Goal: Check status: Check status

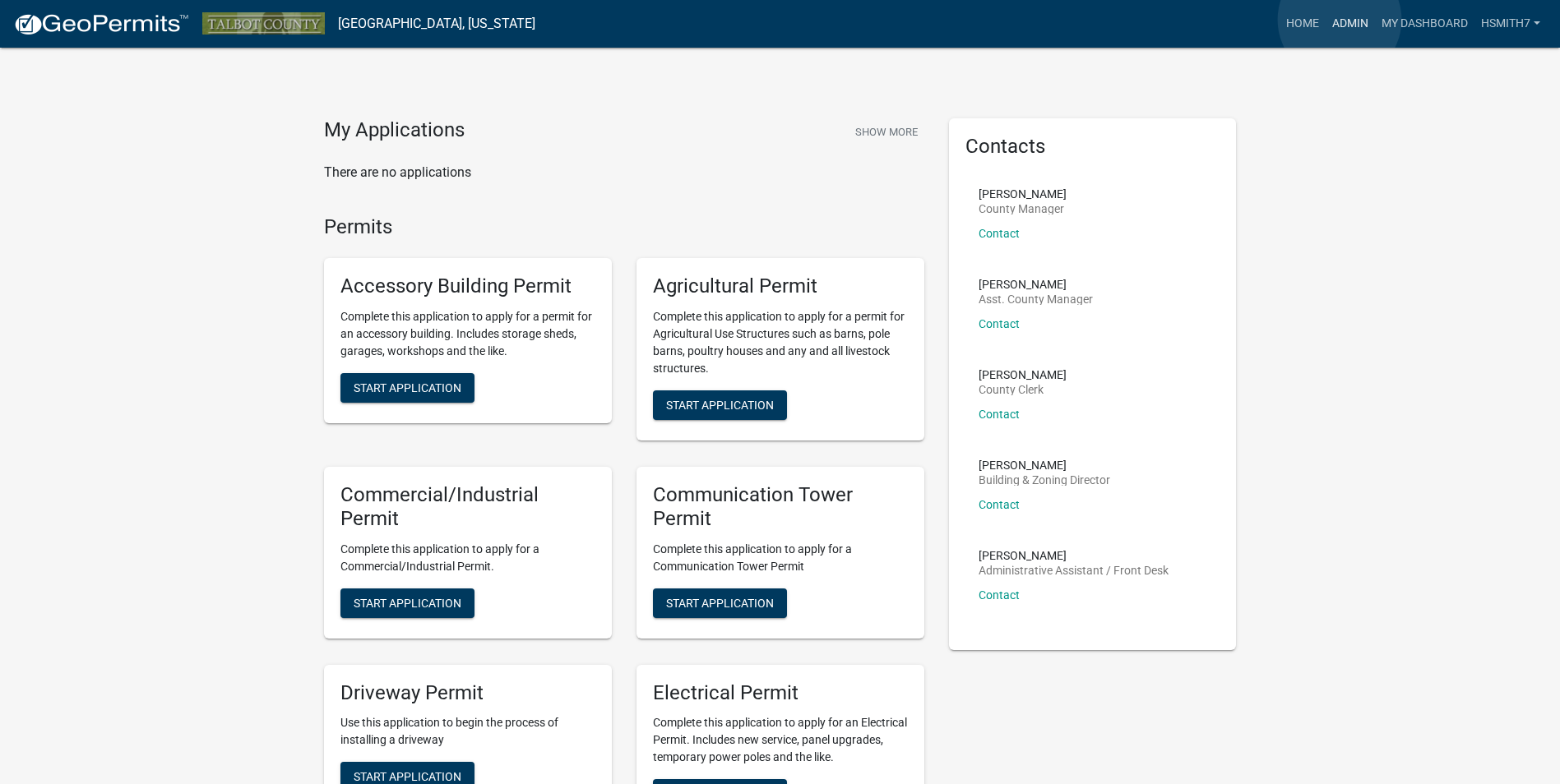
click at [1340, 20] on link "Admin" at bounding box center [1350, 24] width 50 height 31
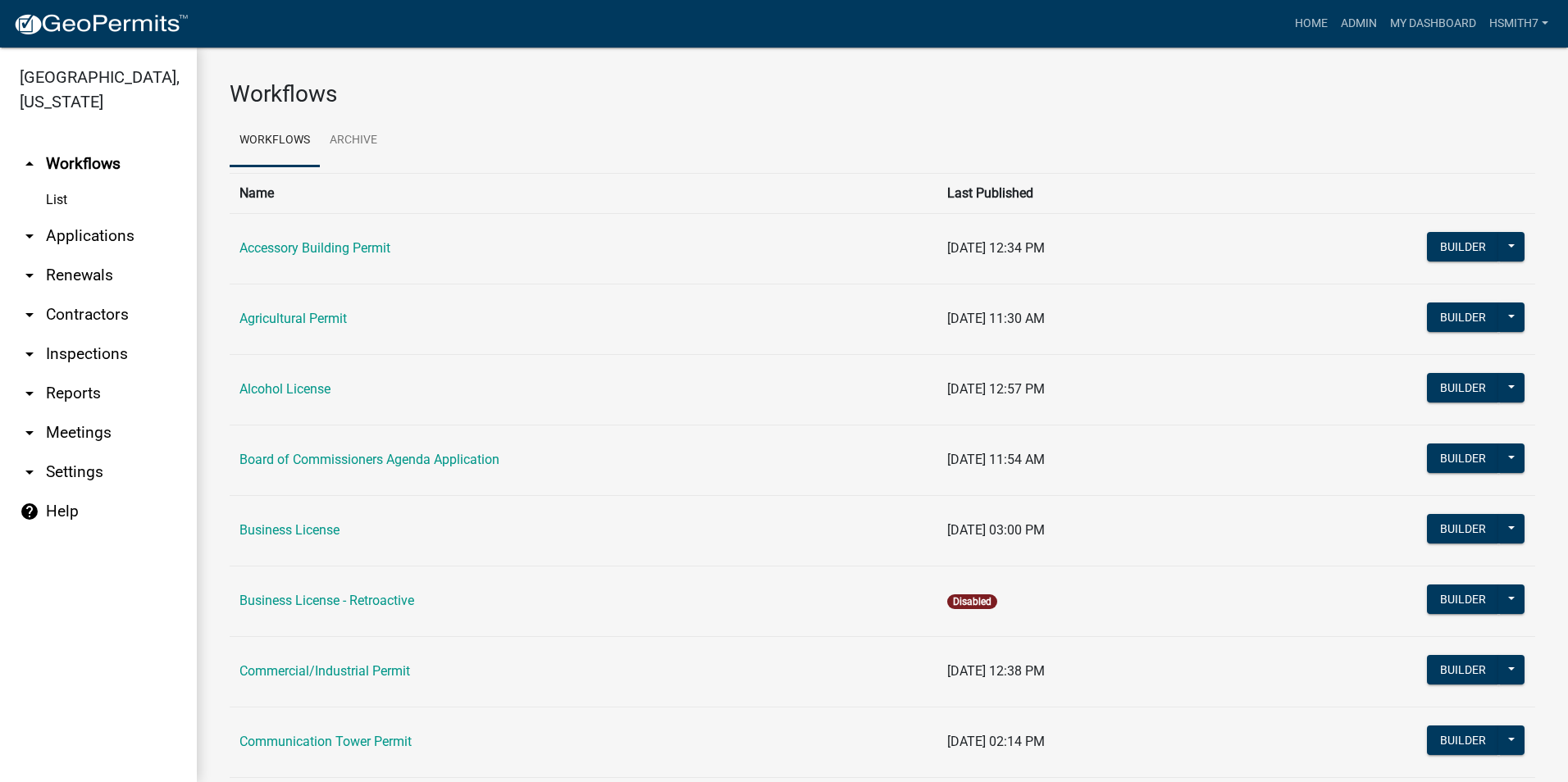
click at [51, 236] on link "arrow_drop_down Applications" at bounding box center [98, 236] width 197 height 39
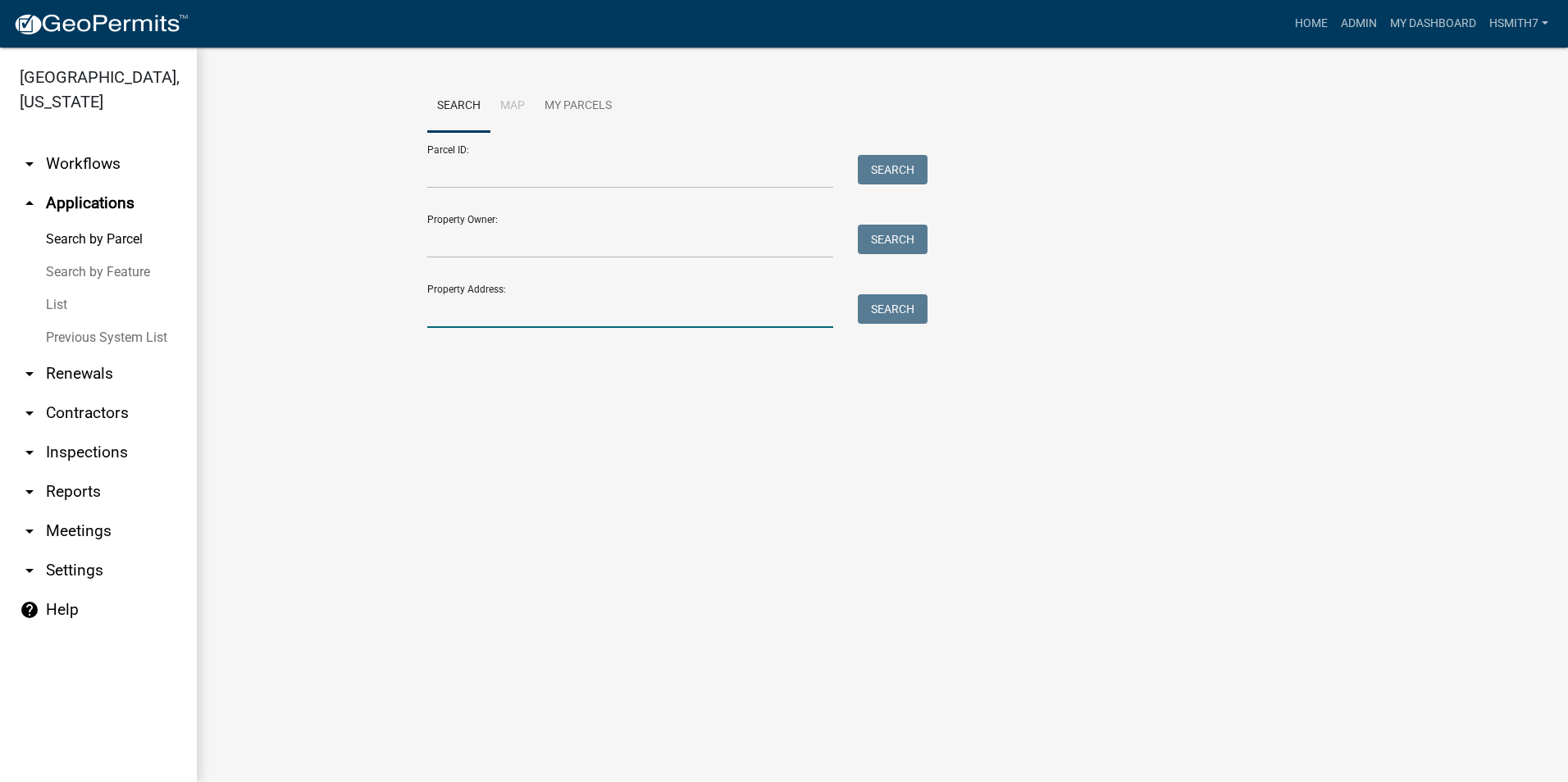
click at [536, 320] on input "Property Address:" at bounding box center [630, 310] width 406 height 33
type input "[STREET_ADDRESS]"
click at [924, 292] on div "Parcel ID: Search Property Owner: Search Property Address: [STREET_ADDRESS] Sea…" at bounding box center [882, 229] width 911 height 196
click at [917, 311] on button "Search" at bounding box center [893, 309] width 70 height 30
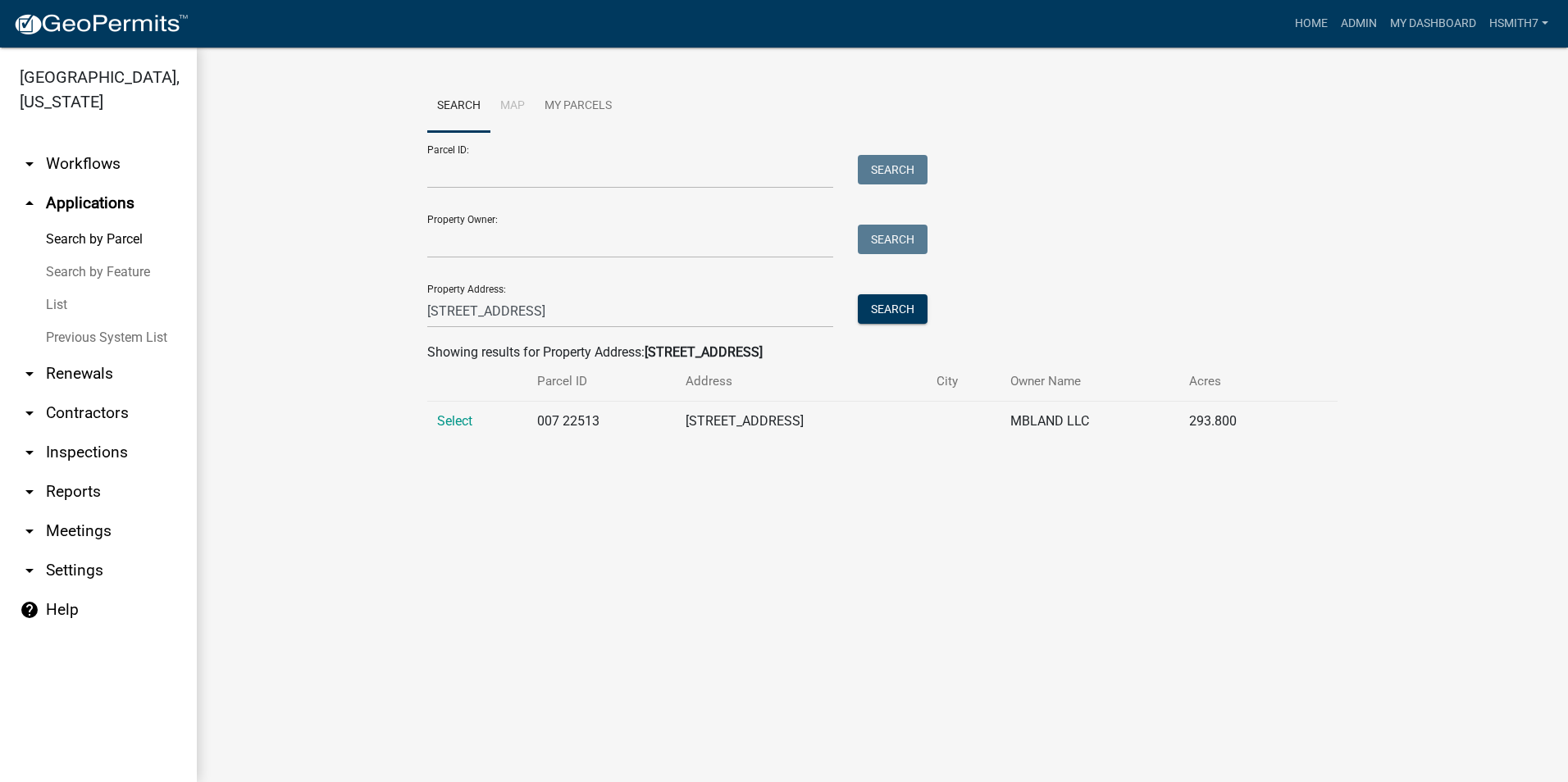
click at [453, 413] on td "Select" at bounding box center [477, 421] width 100 height 40
click at [453, 413] on span "Select" at bounding box center [454, 420] width 35 height 15
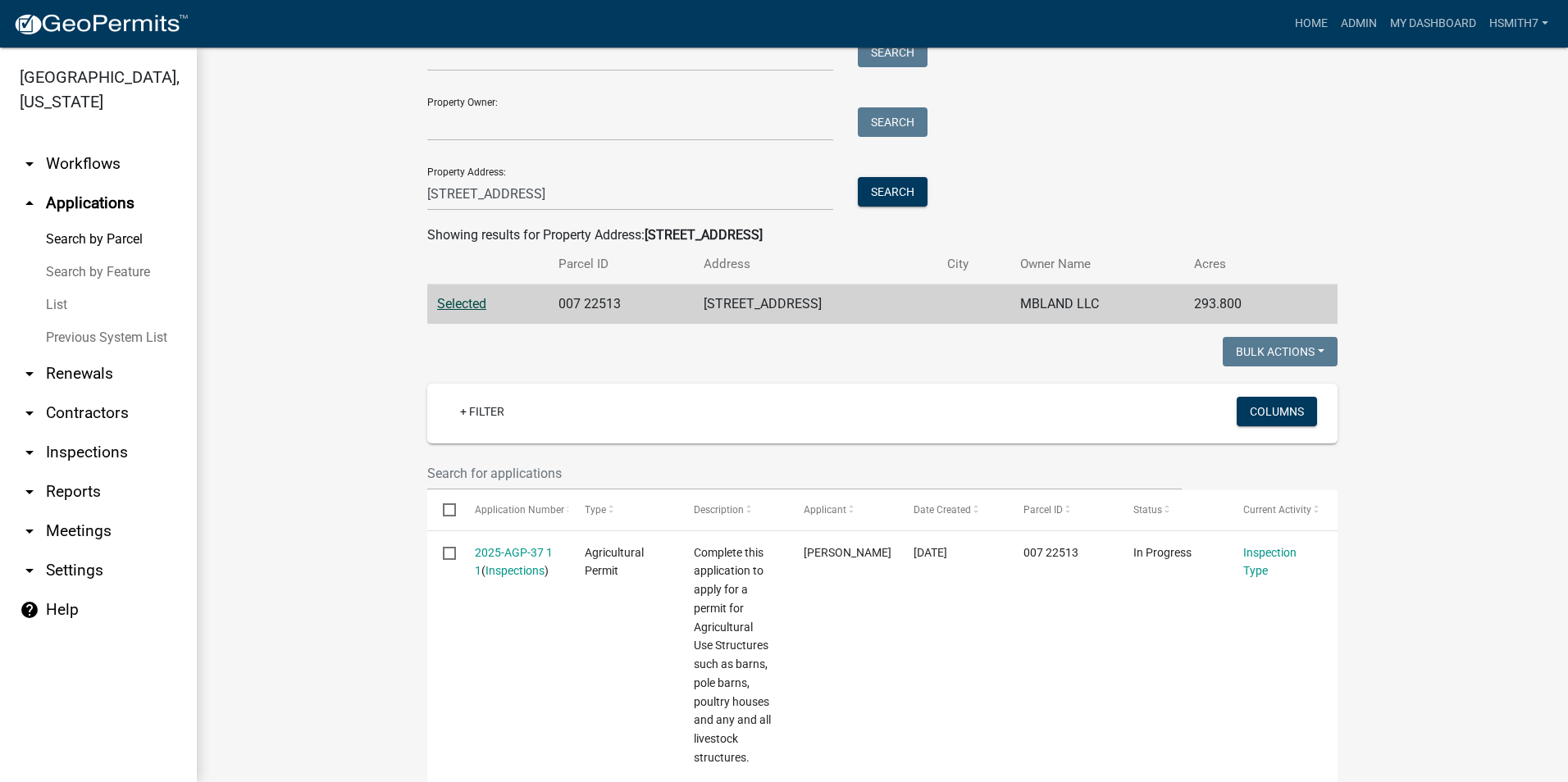
scroll to position [328, 0]
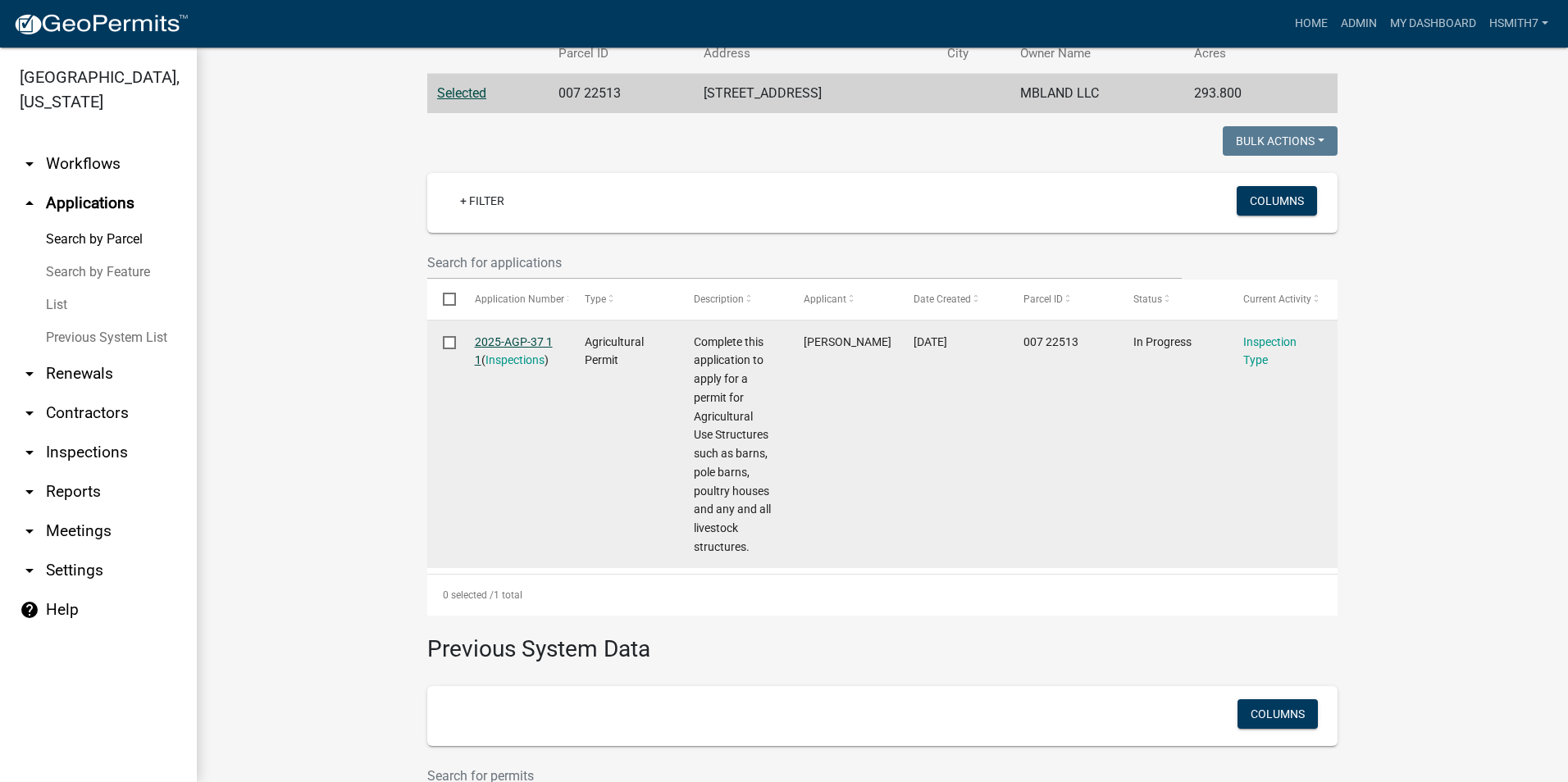
click at [523, 338] on link "2025-AGP-37 1 1" at bounding box center [513, 350] width 78 height 32
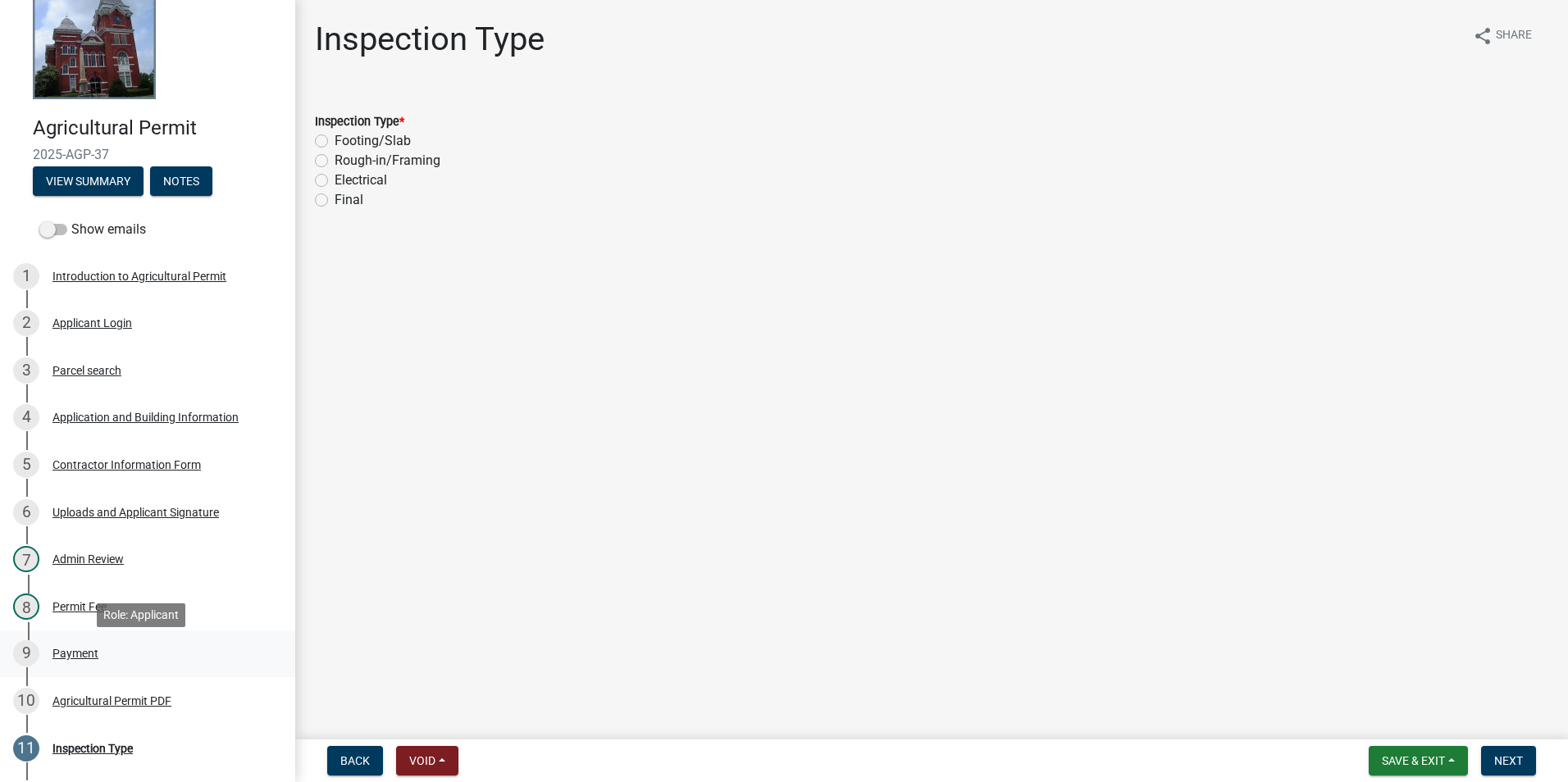
scroll to position [32, 0]
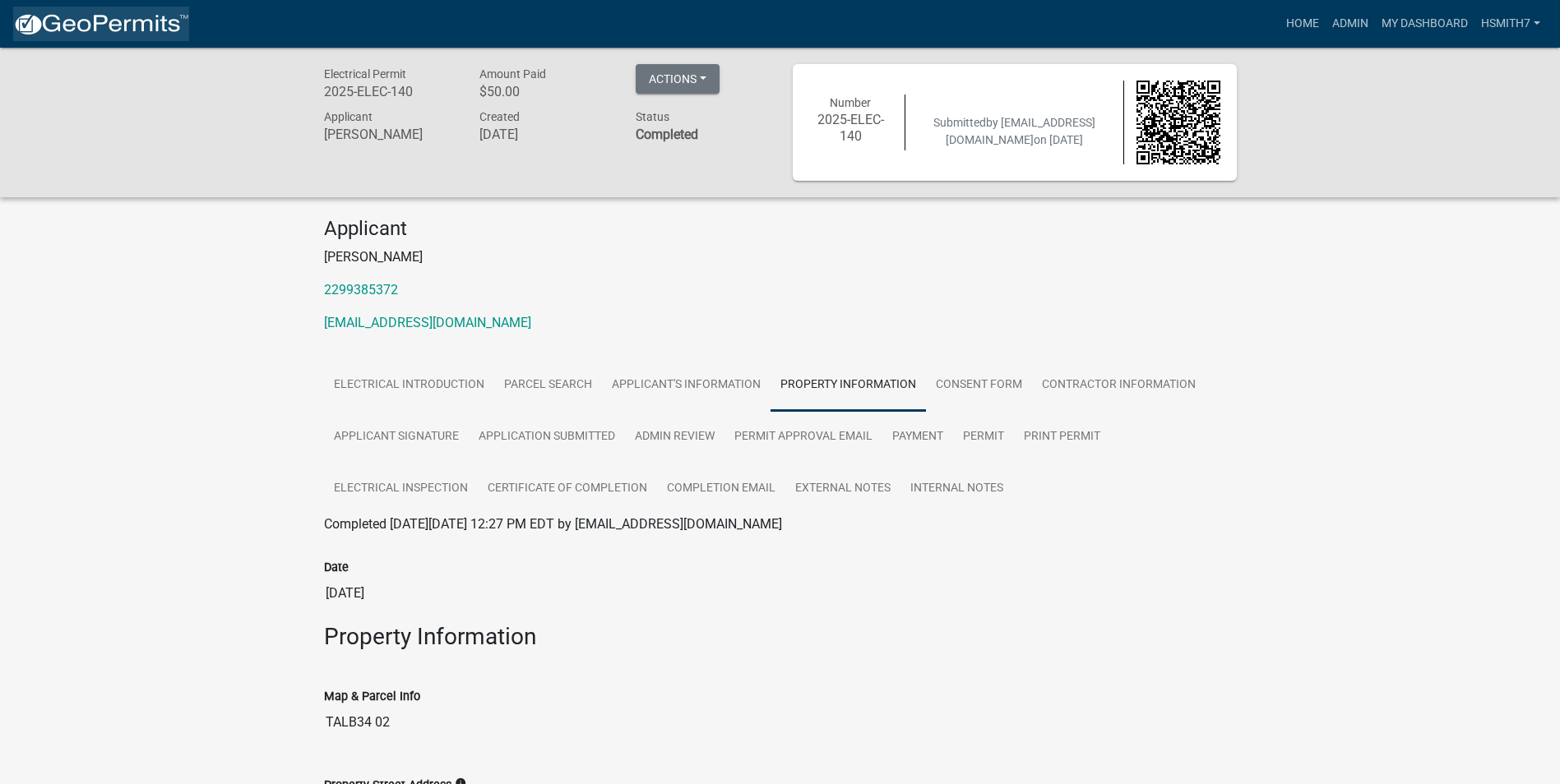
click at [129, 14] on img at bounding box center [100, 24] width 176 height 25
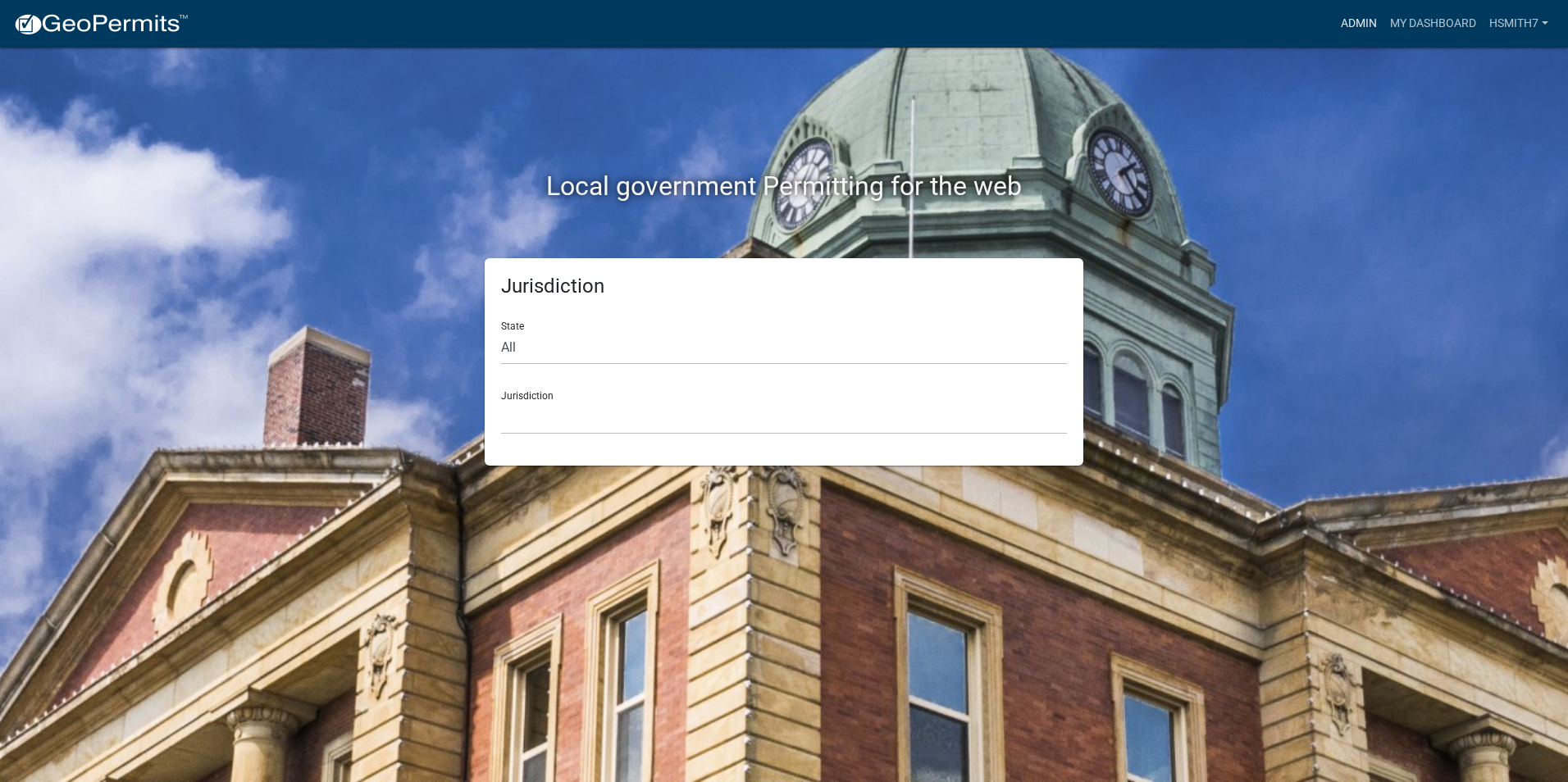
click at [1354, 21] on link "Admin" at bounding box center [1359, 24] width 50 height 31
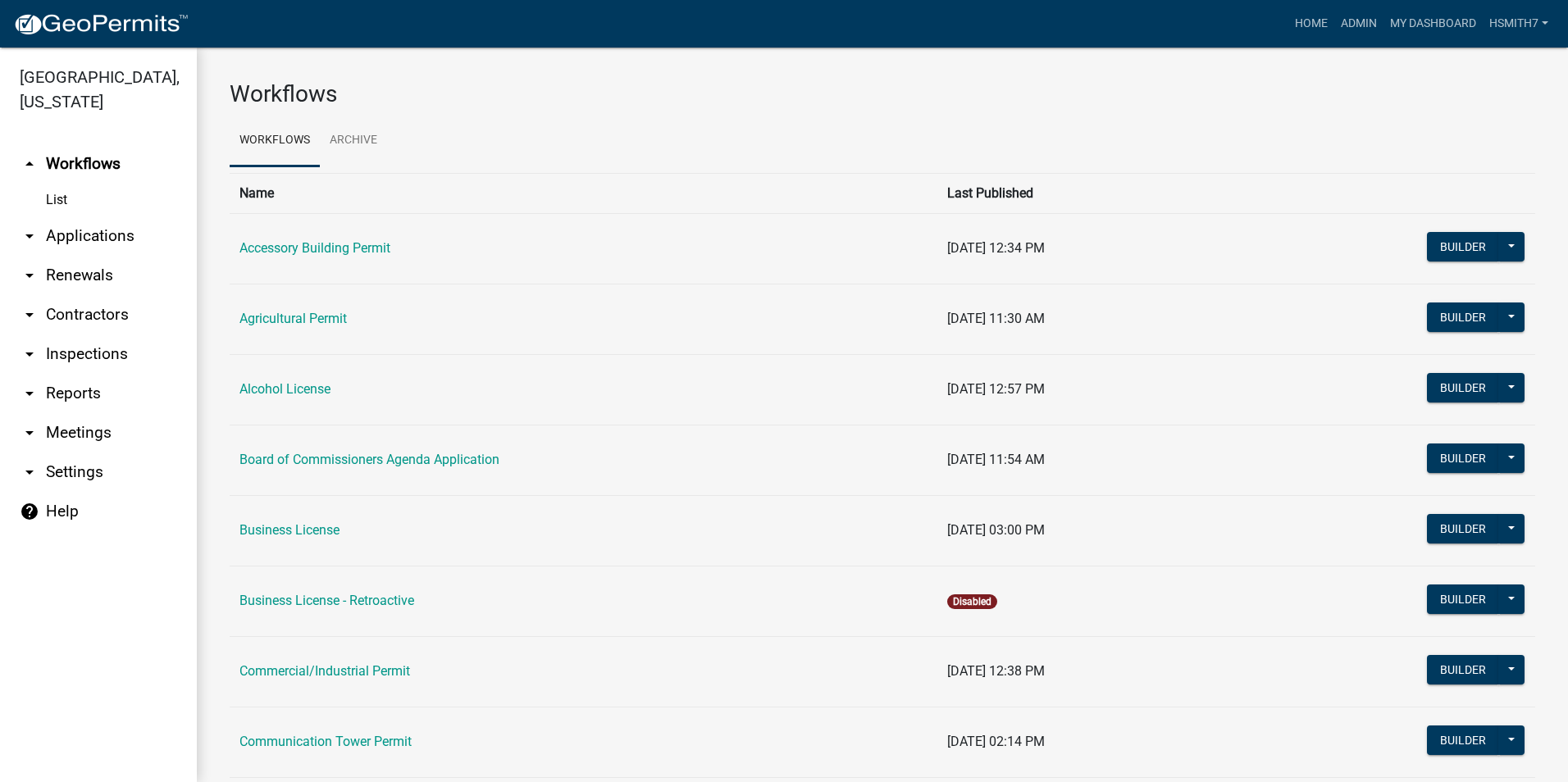
click at [91, 232] on link "arrow_drop_down Applications" at bounding box center [98, 236] width 197 height 39
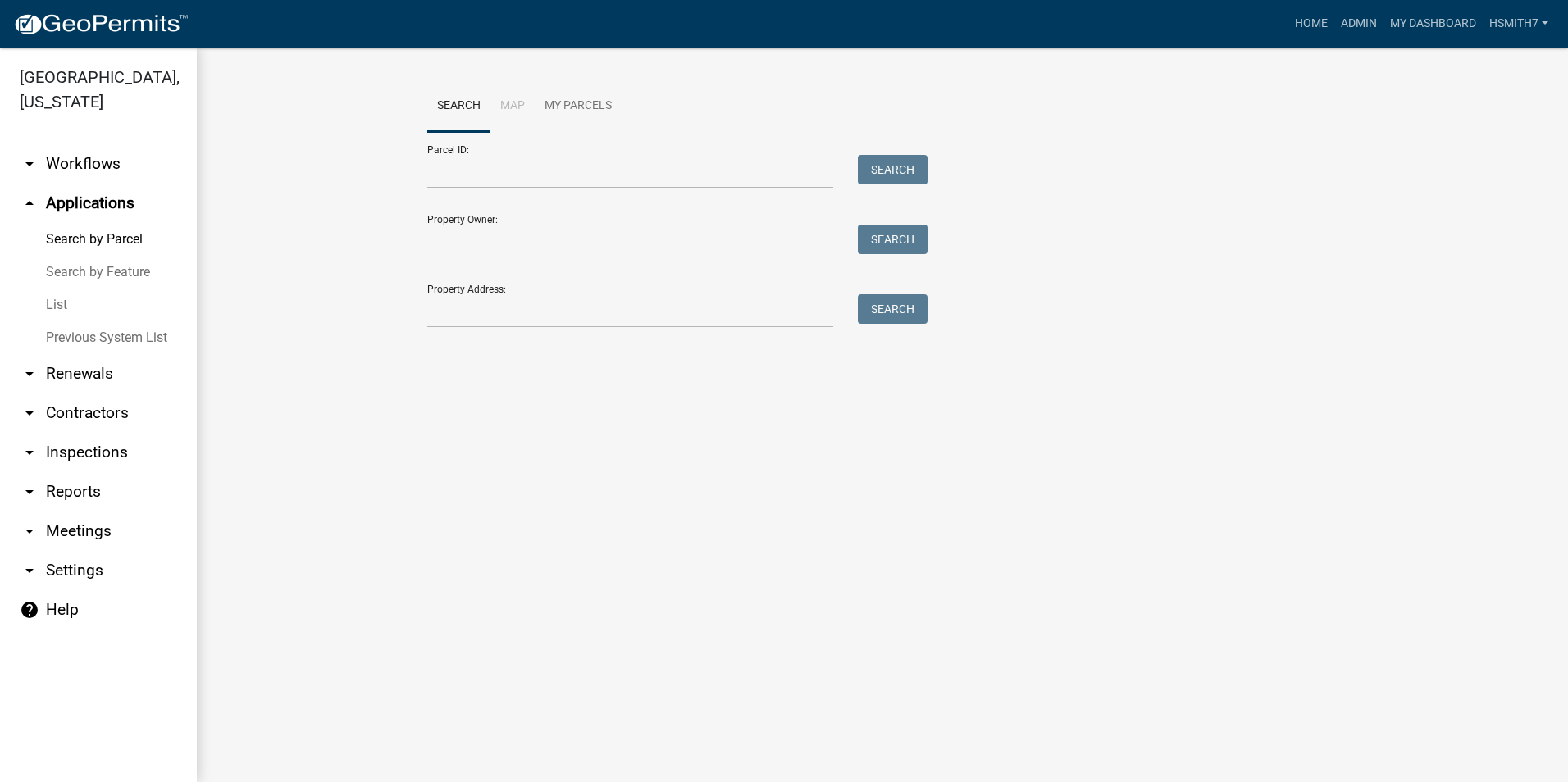
click at [56, 314] on link "List" at bounding box center [98, 305] width 197 height 32
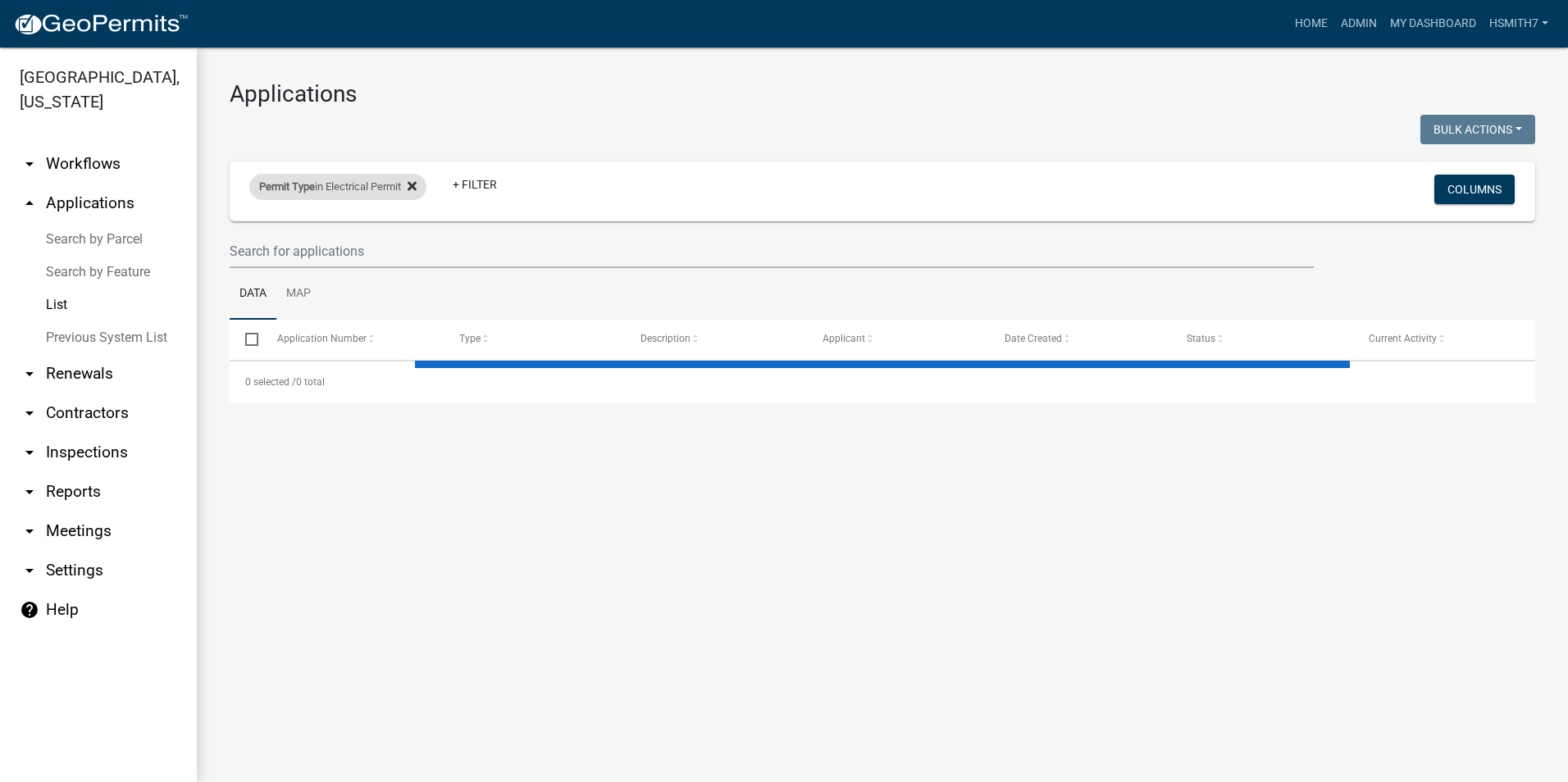
select select "3: 100"
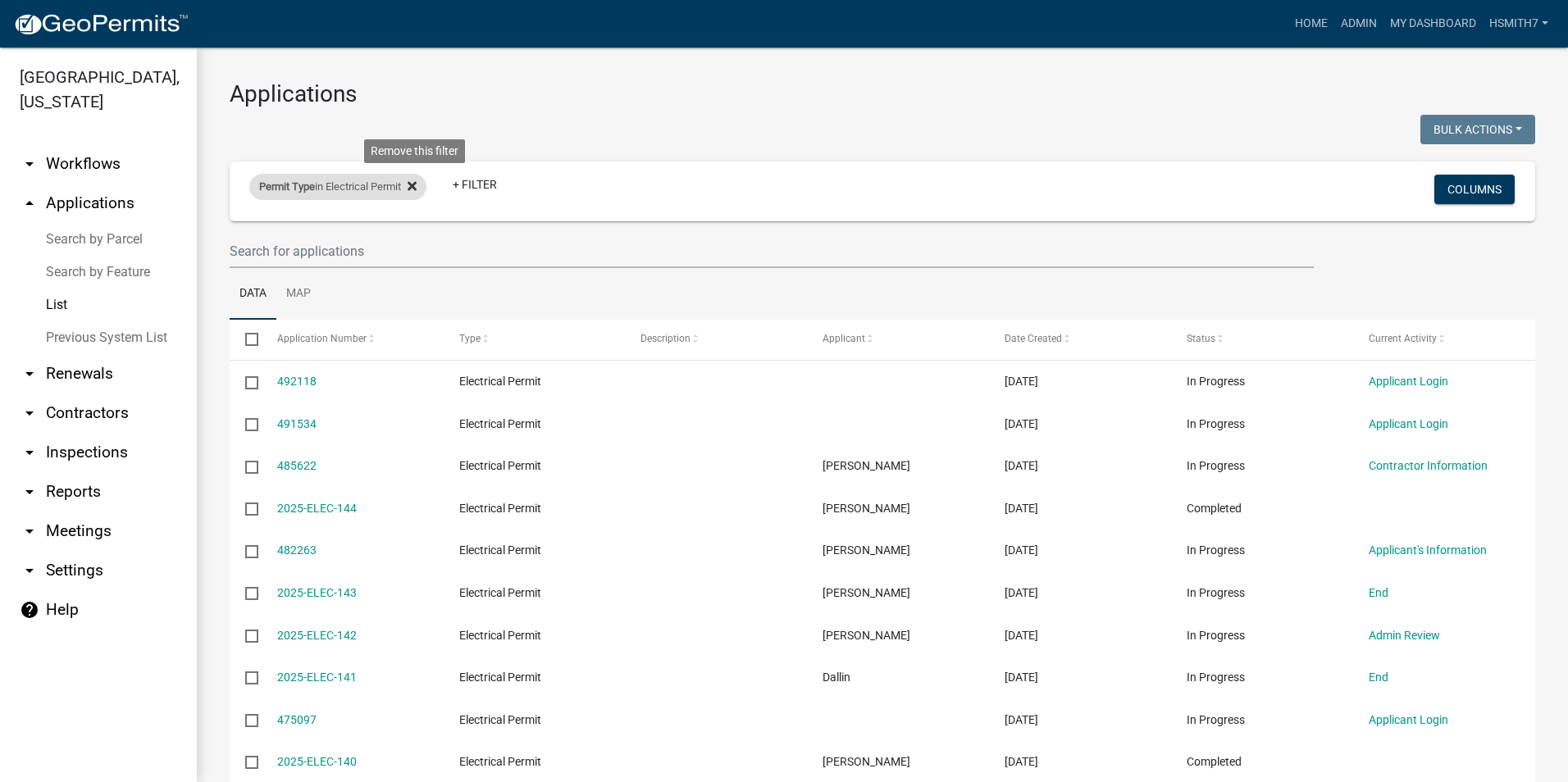
click at [415, 182] on icon at bounding box center [412, 185] width 9 height 9
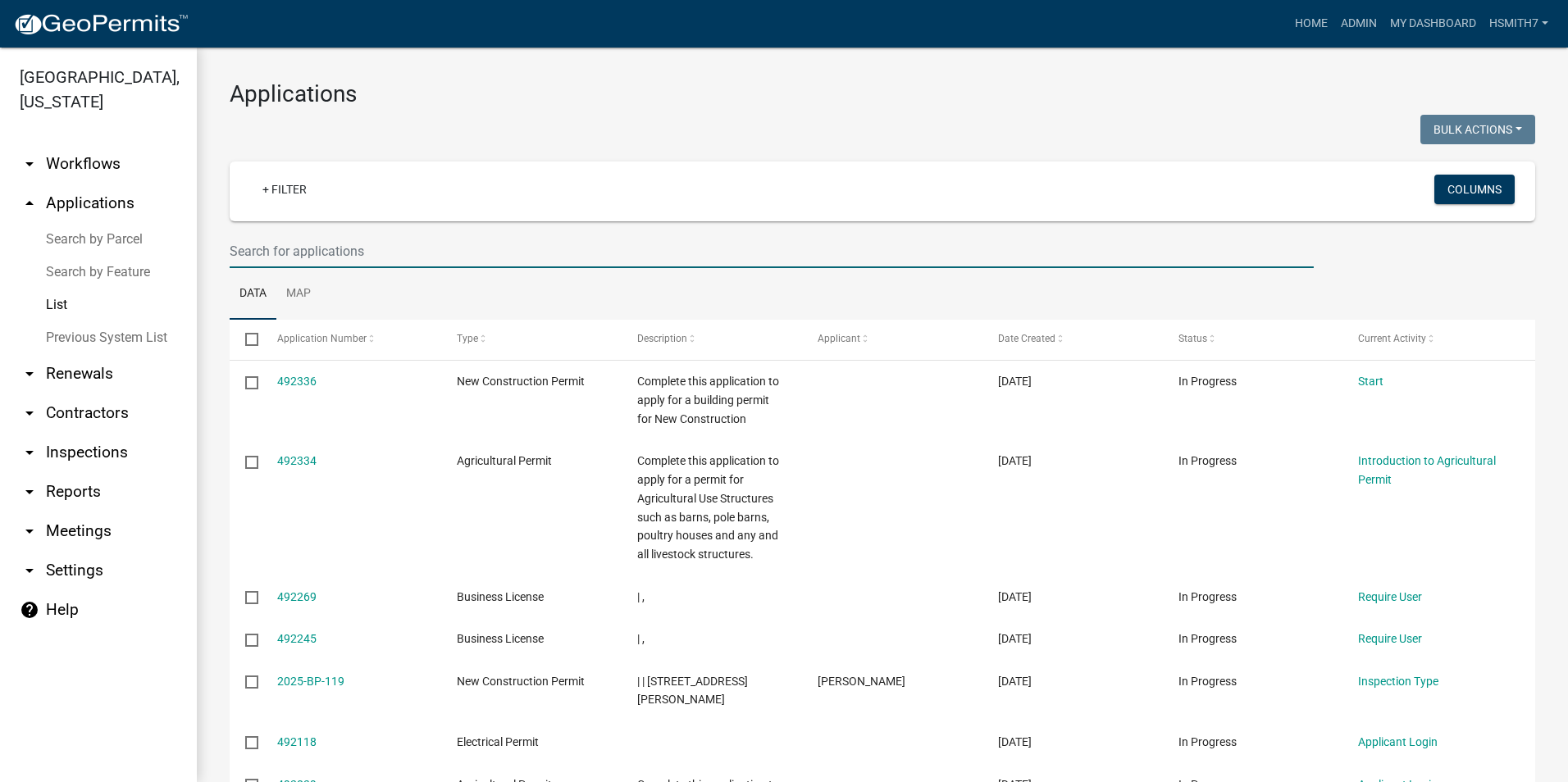
click at [361, 251] on input "text" at bounding box center [772, 250] width 1084 height 33
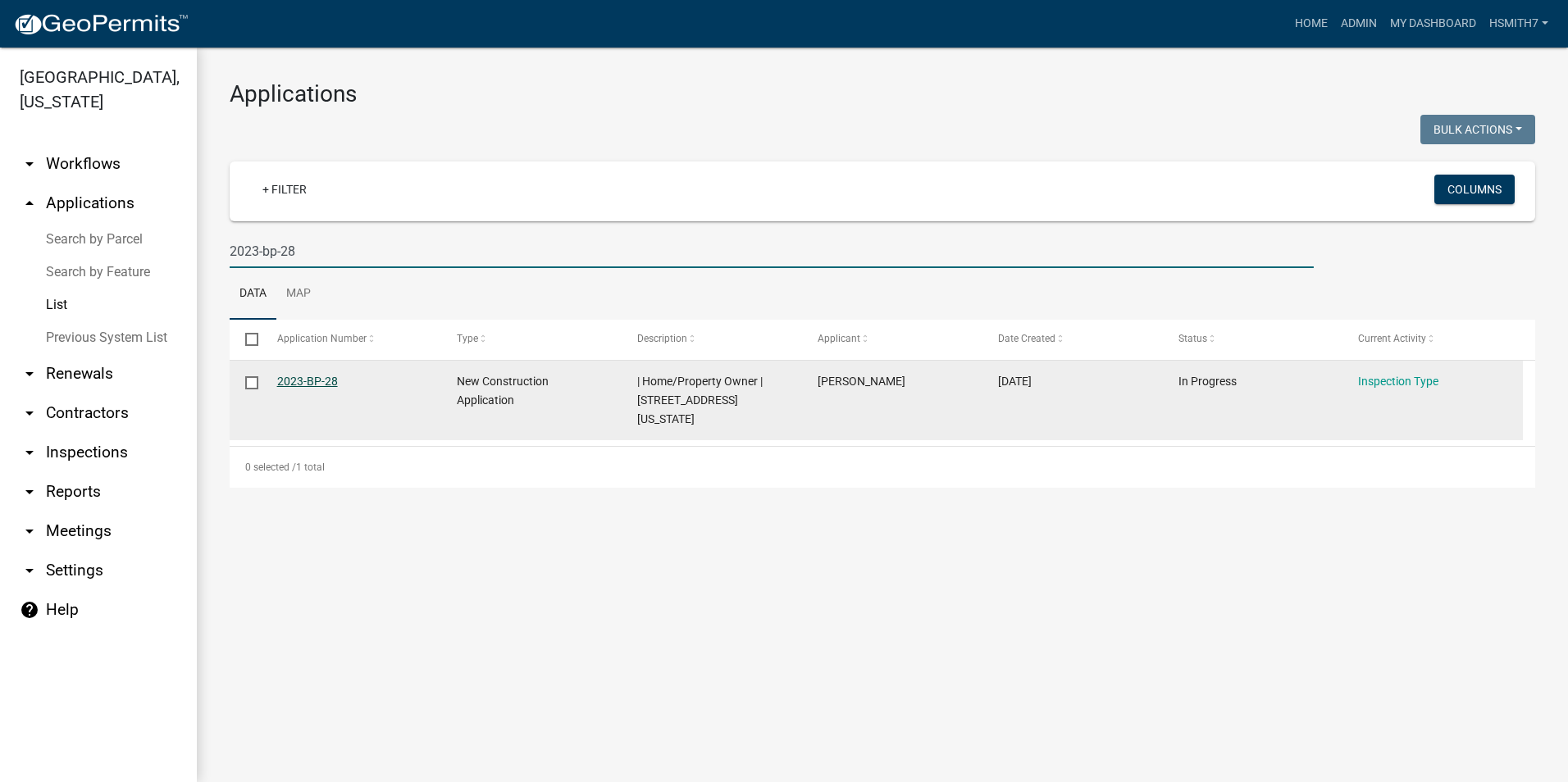
type input "2023-bp-28"
click at [290, 378] on link "2023-BP-28" at bounding box center [307, 380] width 61 height 13
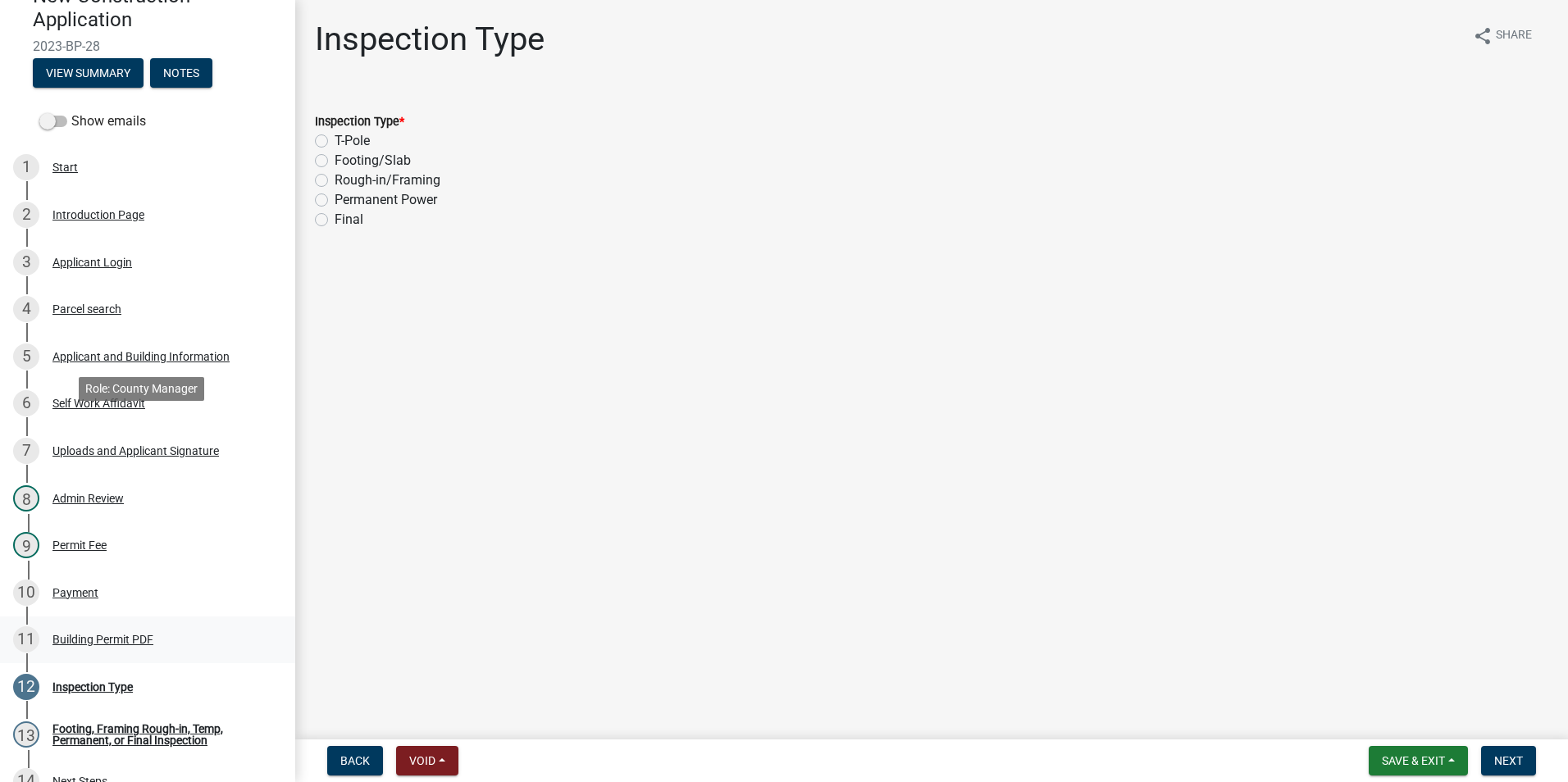
scroll to position [349, 0]
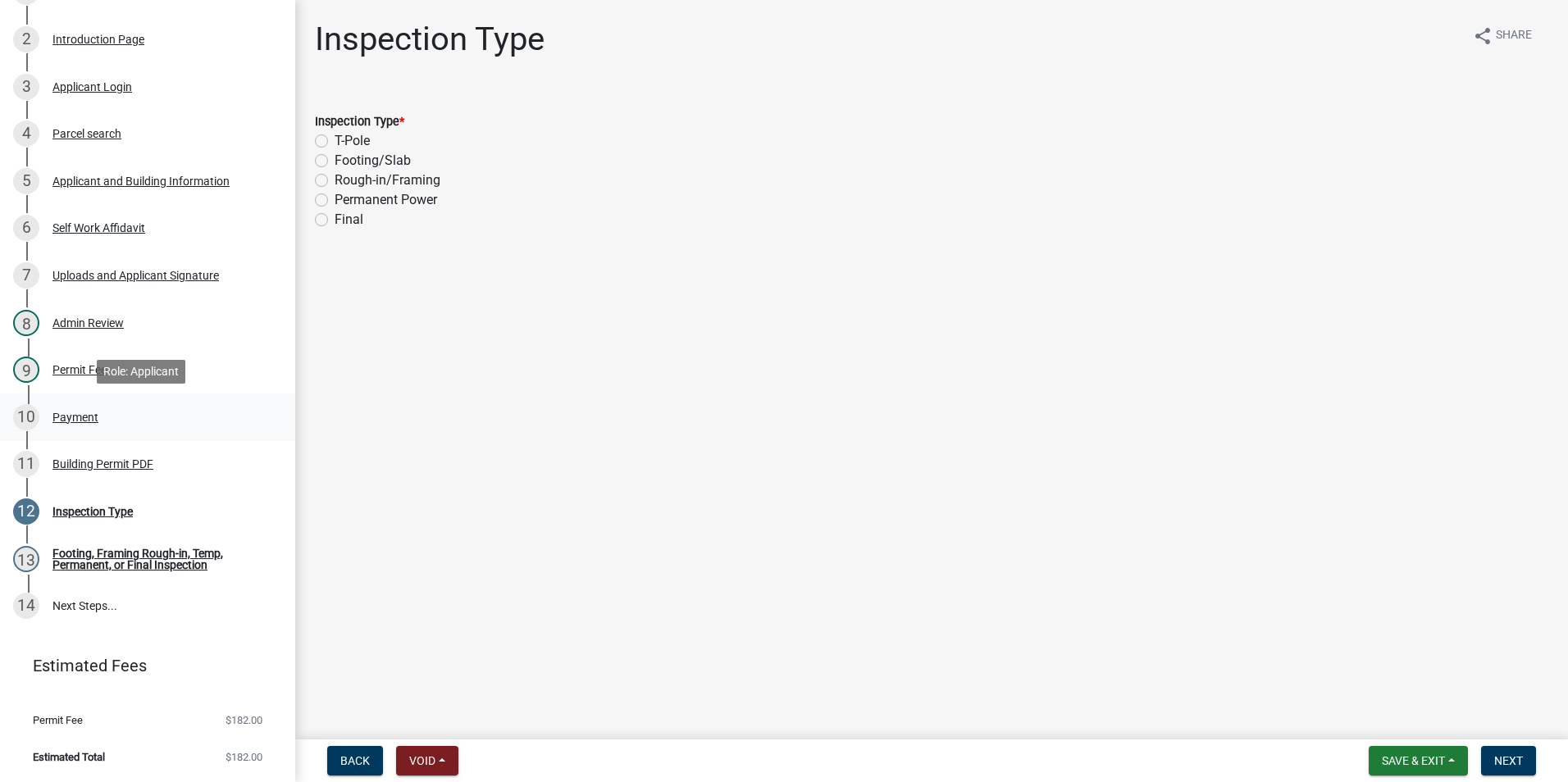
click at [143, 411] on div "10 Payment" at bounding box center [140, 417] width 256 height 26
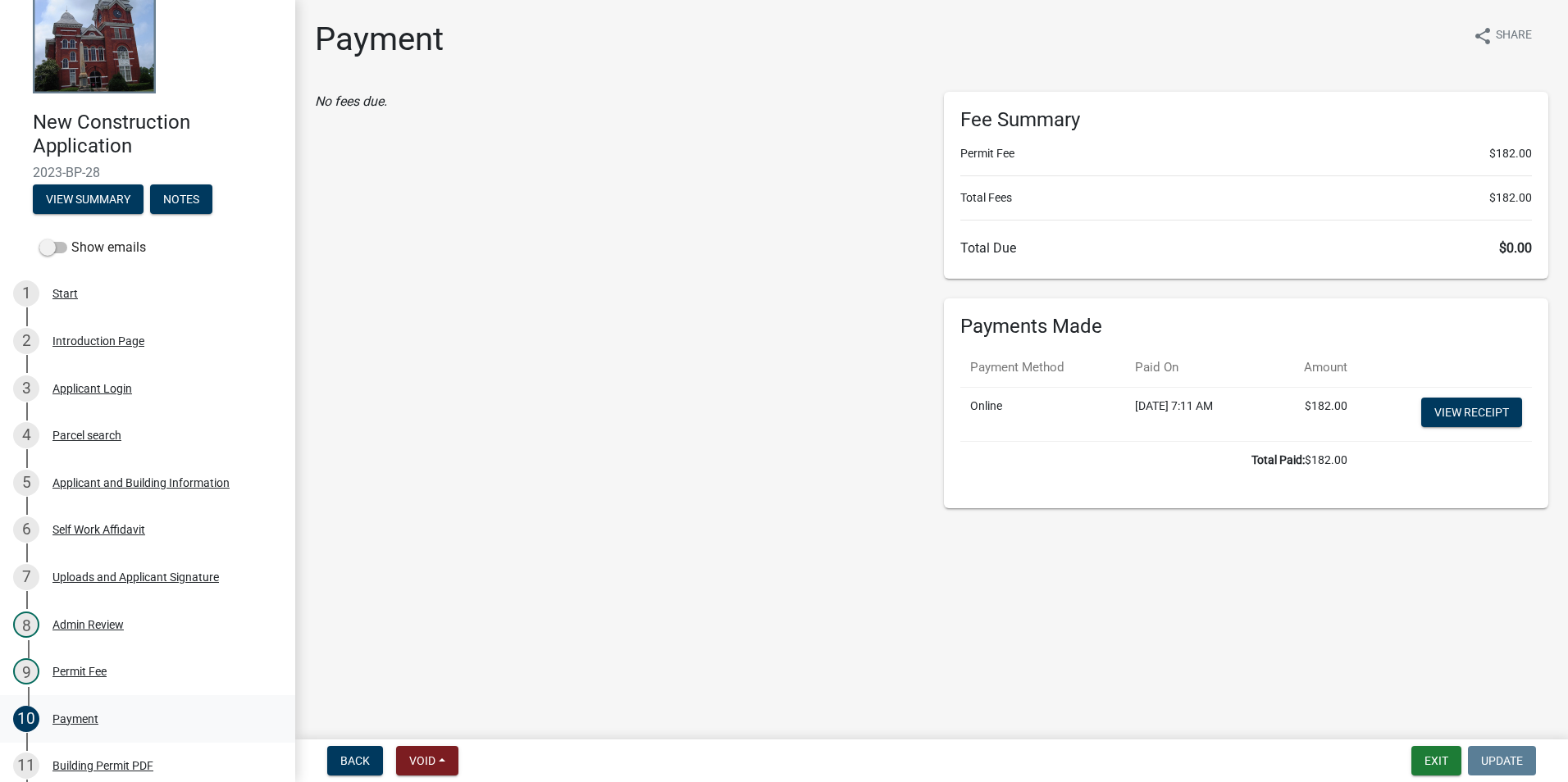
scroll to position [21, 0]
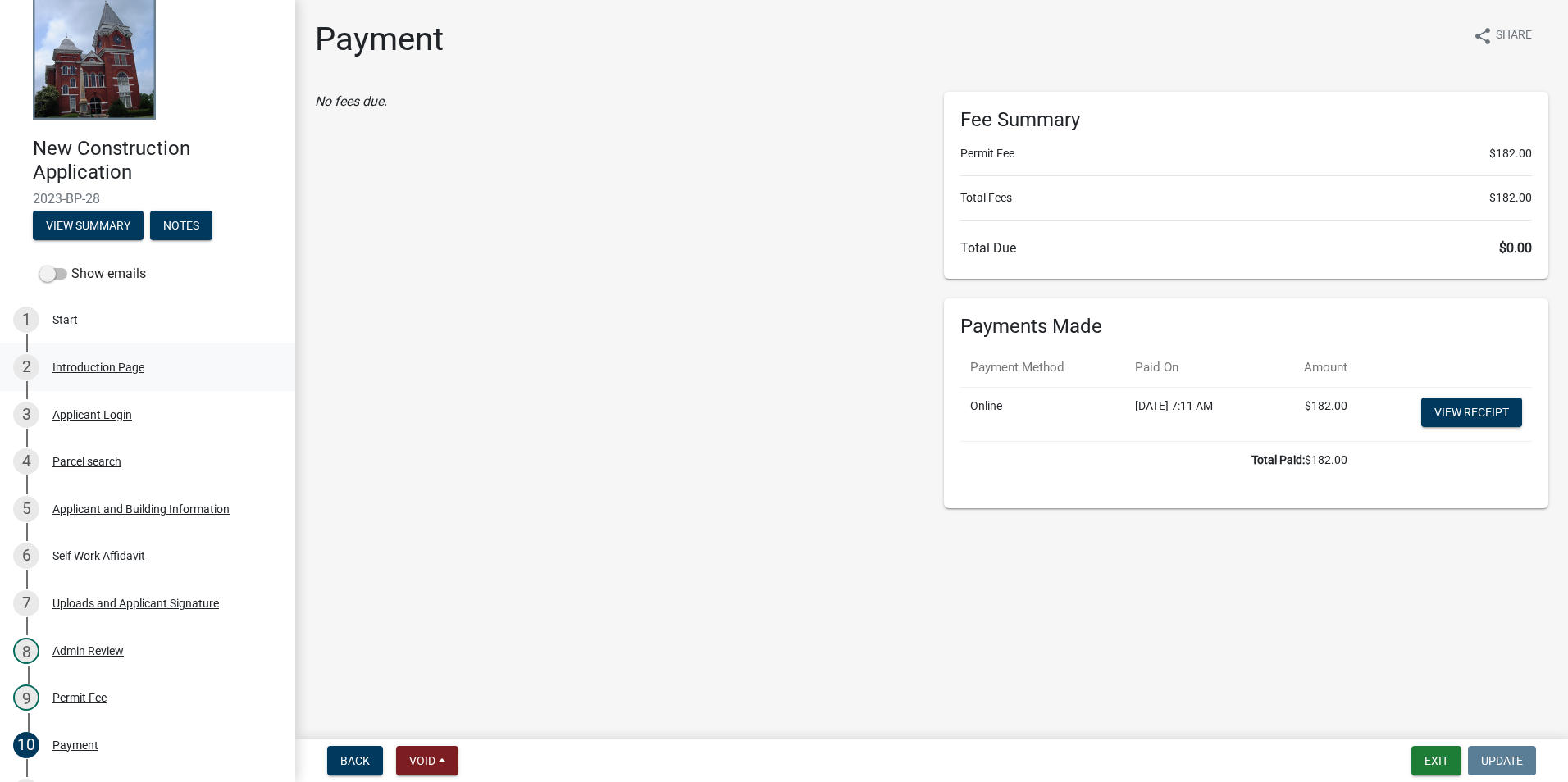
click at [197, 356] on div "2 Introduction Page" at bounding box center [140, 367] width 256 height 26
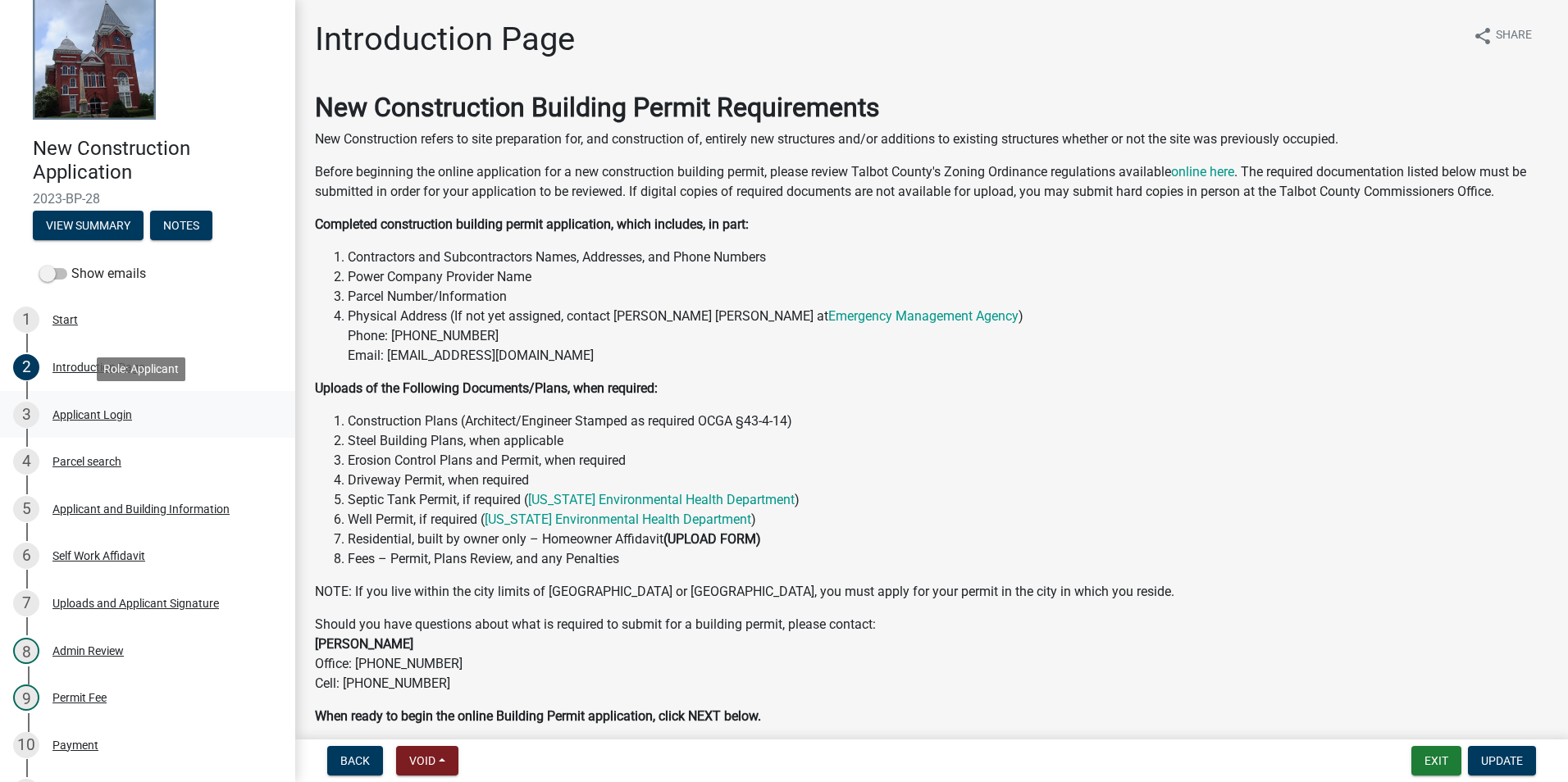
click at [136, 405] on div "3 Applicant Login" at bounding box center [140, 415] width 256 height 26
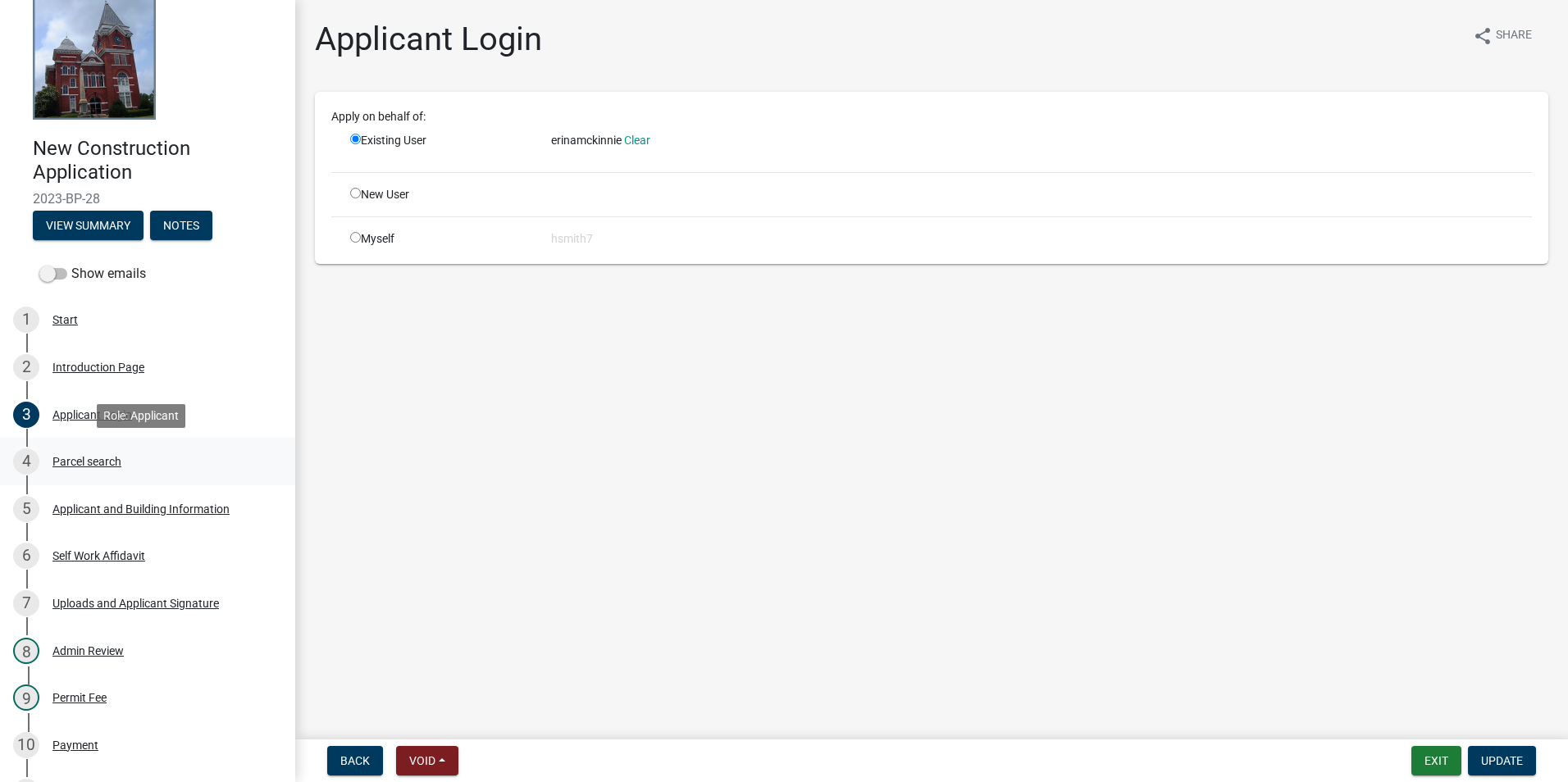
click at [159, 449] on div "4 Parcel search" at bounding box center [140, 462] width 256 height 26
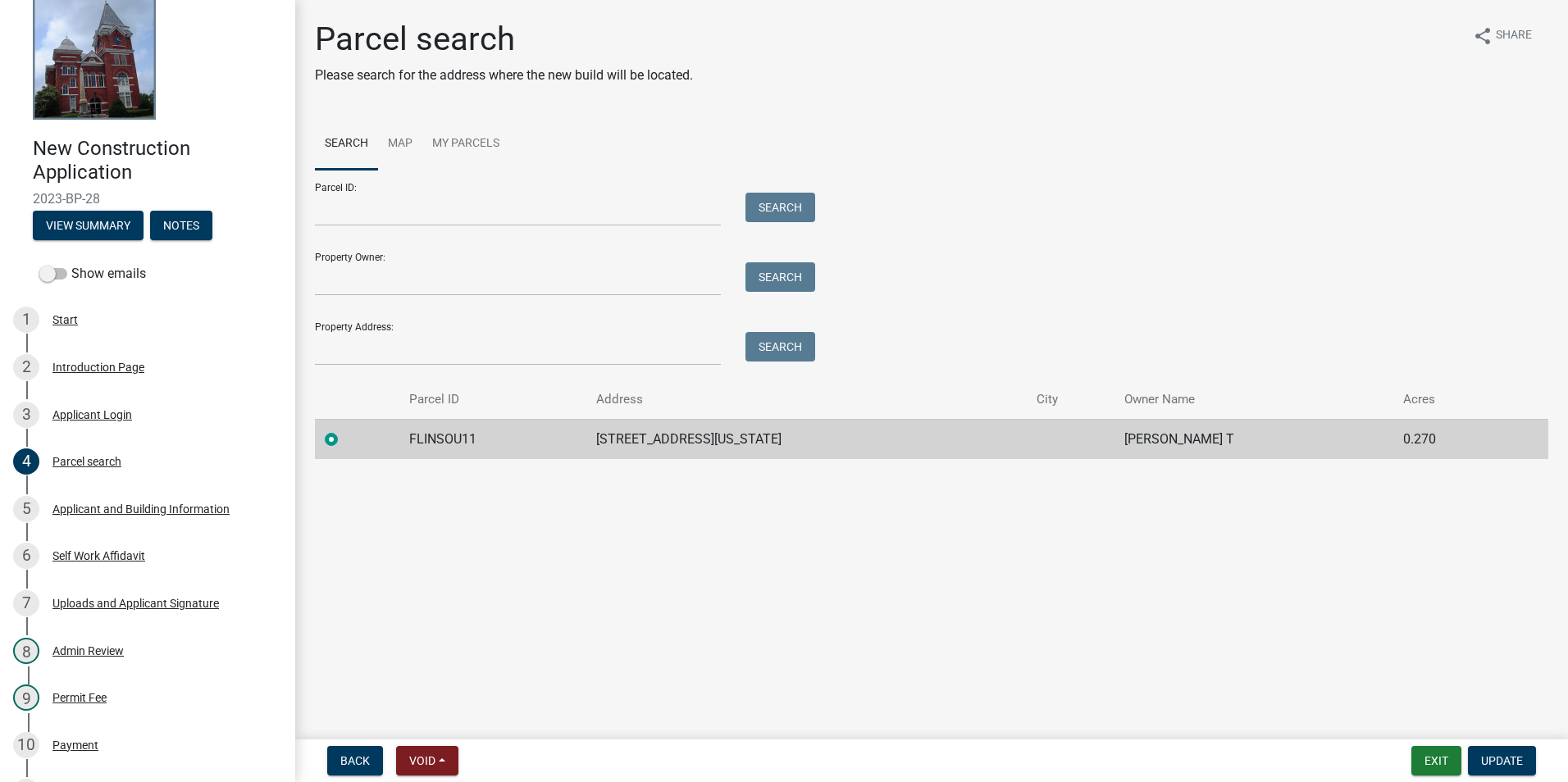
drag, startPoint x: 981, startPoint y: 676, endPoint x: 372, endPoint y: 509, distance: 631.5
click at [376, 514] on main "Parcel search Please search for the address where the new build will be located…" at bounding box center [931, 367] width 1273 height 733
click at [153, 367] on div "2 Introduction Page" at bounding box center [140, 367] width 256 height 26
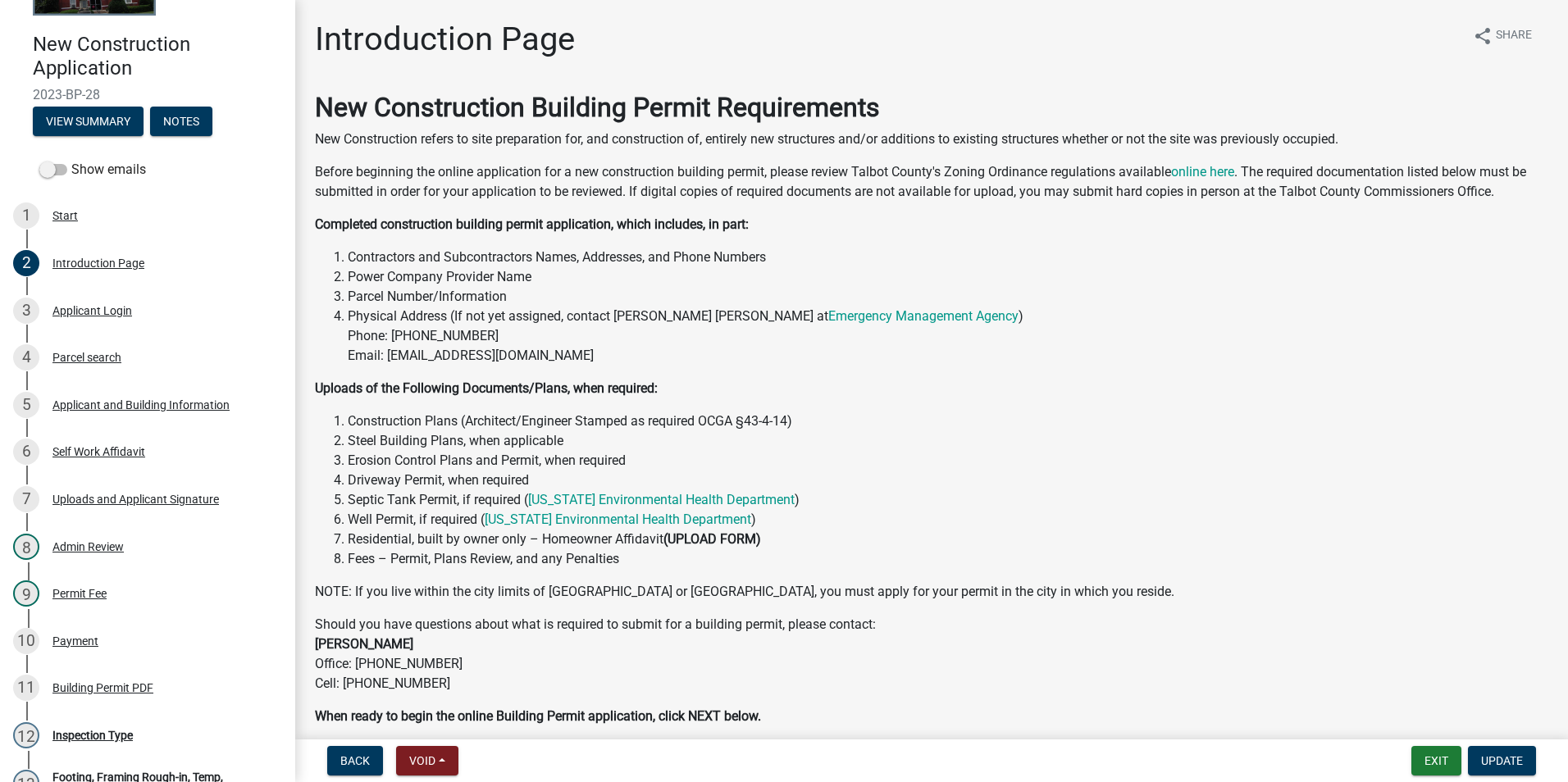
scroll to position [349, 0]
